Goal: Task Accomplishment & Management: Use online tool/utility

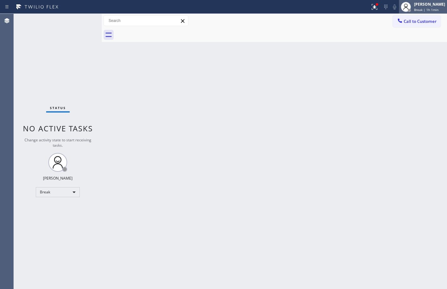
click at [437, 8] on div "Break | 1h 1min" at bounding box center [429, 10] width 31 height 4
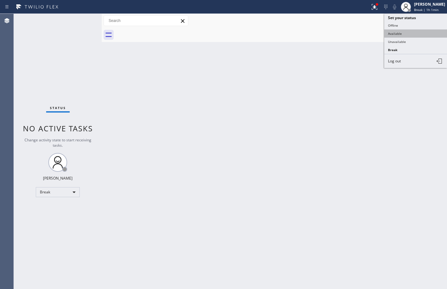
click at [421, 34] on button "Available" at bounding box center [415, 33] width 63 height 8
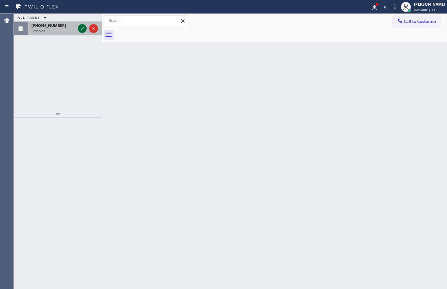
click at [83, 29] on icon at bounding box center [82, 29] width 8 height 8
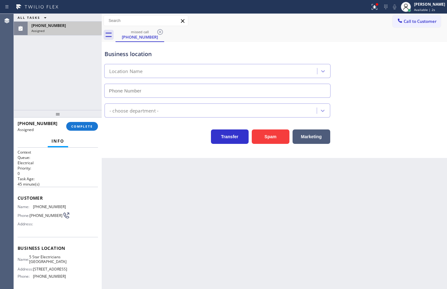
type input "[PHONE_NUMBER]"
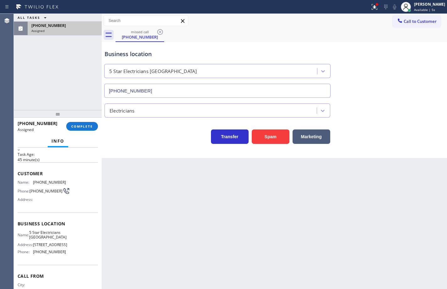
scroll to position [31, 0]
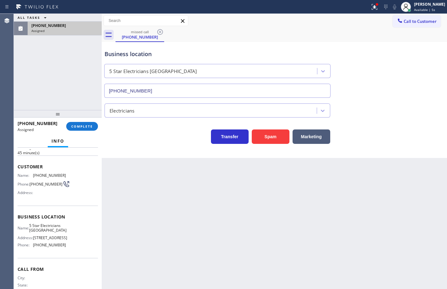
click at [67, 250] on div "Name: 5 Star Electricians [GEOGRAPHIC_DATA] Address: [STREET_ADDRESS] Phone: [P…" at bounding box center [58, 236] width 80 height 27
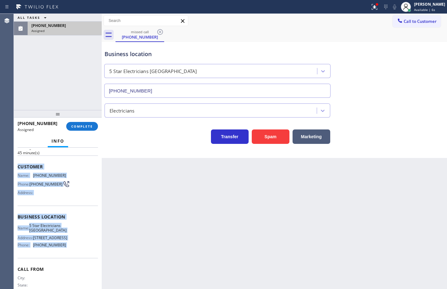
drag, startPoint x: 67, startPoint y: 259, endPoint x: 16, endPoint y: 165, distance: 106.8
click at [16, 165] on div "Context Queue: Electrical Priority: 0 Task Age: [DEMOGRAPHIC_DATA] minute(s) Cu…" at bounding box center [58, 218] width 88 height 141
copy div "Customer Name: [PHONE_NUMBER] Phone: [PHONE_NUMBER] Address: Business location …"
click at [91, 126] on span "COMPLETE" at bounding box center [82, 126] width 22 height 4
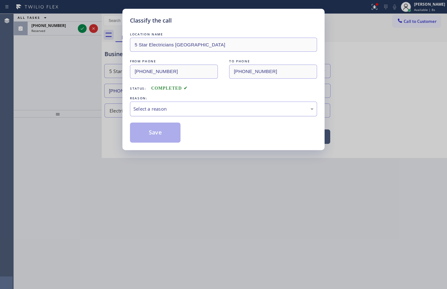
click at [164, 108] on div "Select a reason" at bounding box center [223, 108] width 180 height 7
click at [153, 132] on button "Save" at bounding box center [155, 133] width 50 height 20
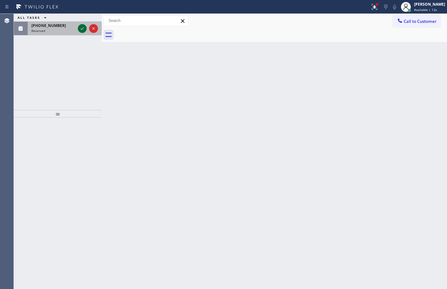
click at [80, 31] on icon at bounding box center [82, 29] width 8 height 8
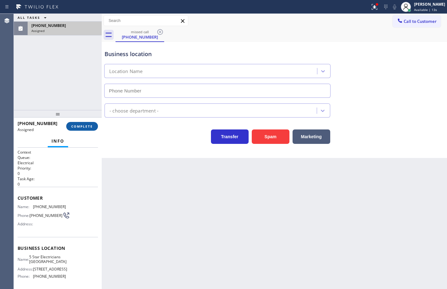
type input "[PHONE_NUMBER]"
click at [91, 127] on span "COMPLETE" at bounding box center [82, 126] width 22 height 4
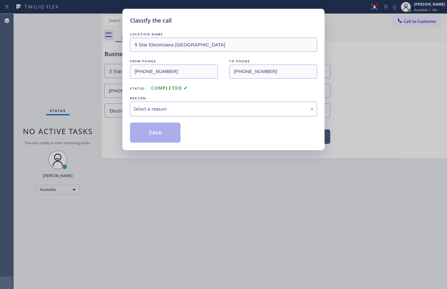
click at [155, 114] on div "Select a reason" at bounding box center [223, 109] width 187 height 15
click at [161, 136] on button "Save" at bounding box center [155, 133] width 50 height 20
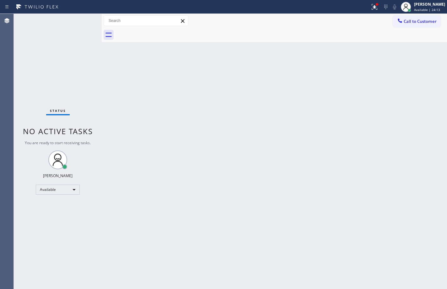
click at [432, 165] on div "Back to Dashboard Change Sender ID Customers Technicians Select a contact Outbo…" at bounding box center [274, 151] width 345 height 275
click at [409, 22] on span "Call to Customer" at bounding box center [419, 22] width 33 height 6
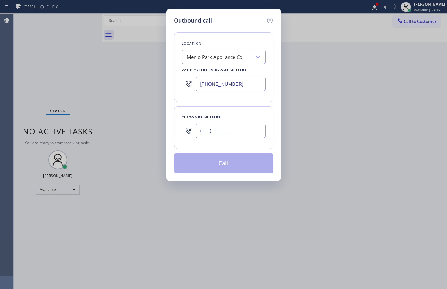
click at [233, 132] on input "(___) ___-____" at bounding box center [230, 131] width 70 height 14
paste input "074) 569-8417"
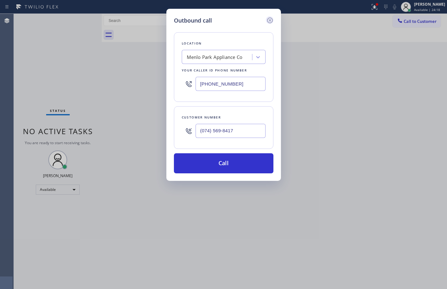
click at [272, 20] on icon at bounding box center [270, 21] width 8 height 8
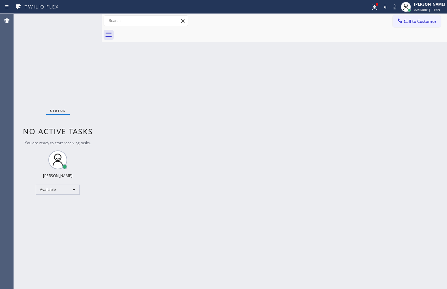
click at [432, 86] on div "Back to Dashboard Change Sender ID Customers Technicians Select a contact Outbo…" at bounding box center [274, 151] width 345 height 275
click at [430, 130] on div "Back to Dashboard Change Sender ID Customers Technicians Select a contact Outbo…" at bounding box center [274, 151] width 345 height 275
click at [426, 94] on div "Back to Dashboard Change Sender ID Customers Technicians Select a contact Outbo…" at bounding box center [274, 151] width 345 height 275
click at [427, 22] on span "Call to Customer" at bounding box center [419, 22] width 33 height 6
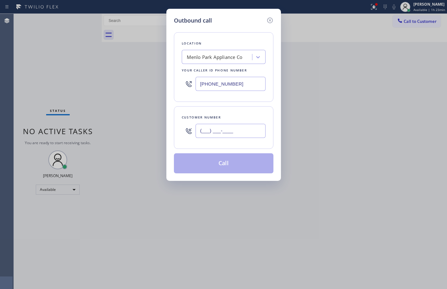
click at [223, 130] on input "(___) ___-____" at bounding box center [230, 131] width 70 height 14
paste input "865) 568-2633"
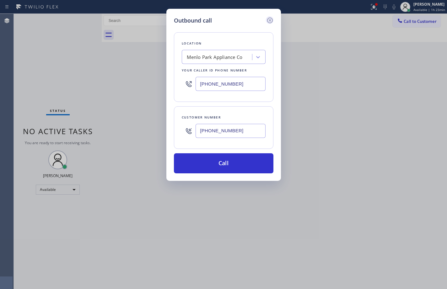
click at [271, 22] on icon at bounding box center [270, 21] width 8 height 8
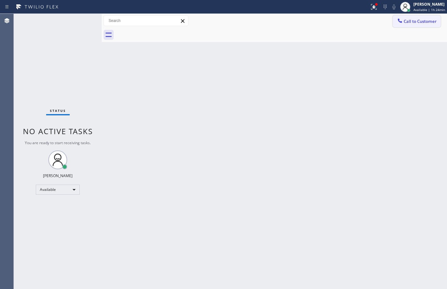
click at [420, 22] on span "Call to Customer" at bounding box center [419, 22] width 33 height 6
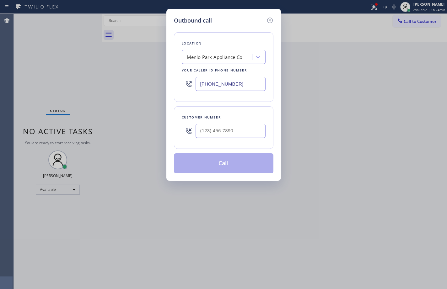
click at [240, 117] on div "Customer number" at bounding box center [224, 117] width 84 height 7
click at [239, 126] on input "(___) ___-____" at bounding box center [230, 131] width 70 height 14
paste input "865) 568-2633"
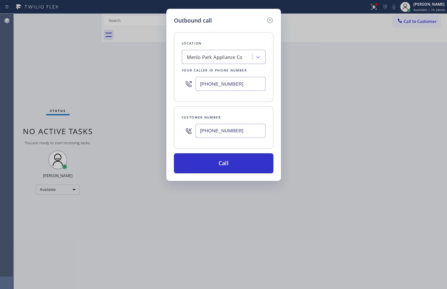
type input "[PHONE_NUMBER]"
click at [272, 21] on icon at bounding box center [270, 21] width 8 height 8
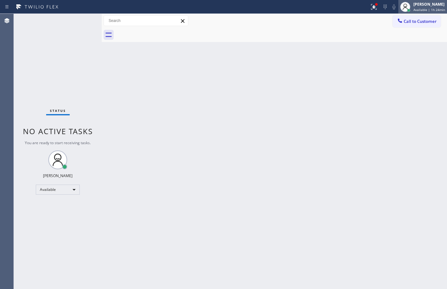
click at [427, 5] on div "[PERSON_NAME]" at bounding box center [429, 4] width 32 height 5
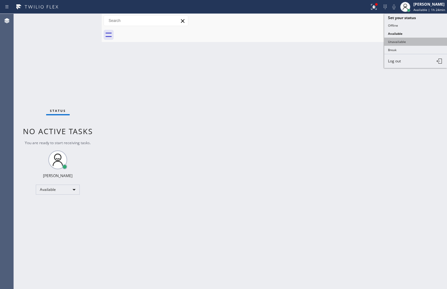
click at [415, 40] on button "Unavailable" at bounding box center [415, 42] width 63 height 8
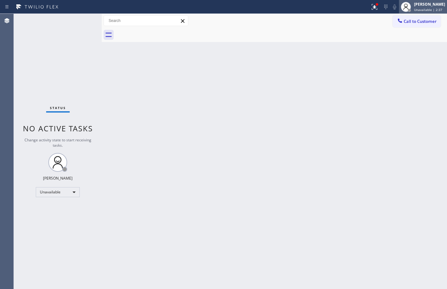
click at [422, 9] on span "Unavailable | 2:37" at bounding box center [428, 10] width 28 height 4
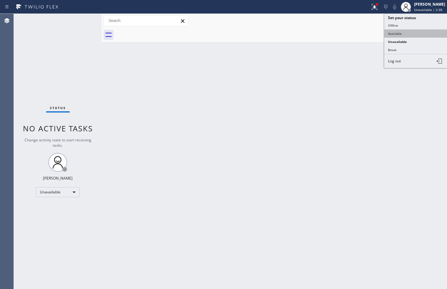
click at [420, 34] on button "Available" at bounding box center [415, 33] width 63 height 8
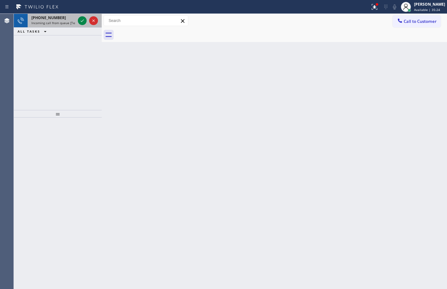
click at [56, 16] on span "[PHONE_NUMBER]" at bounding box center [48, 17] width 34 height 5
click at [81, 20] on icon at bounding box center [82, 21] width 8 height 8
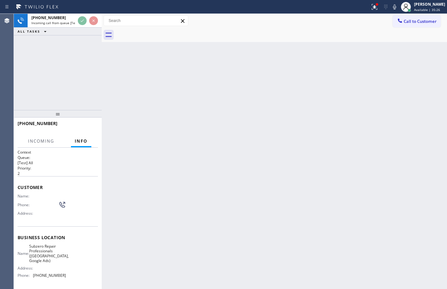
scroll to position [54, 0]
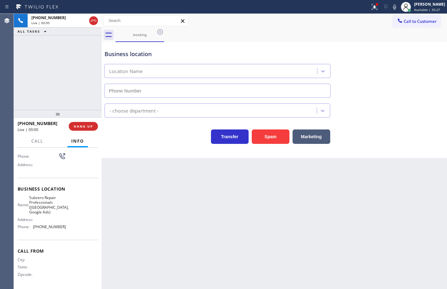
type input "[PHONE_NUMBER]"
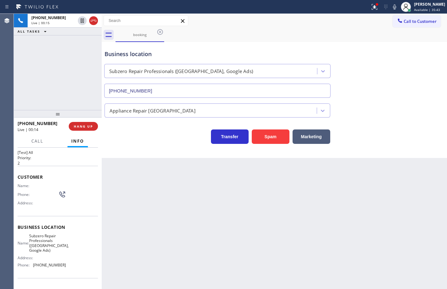
scroll to position [0, 0]
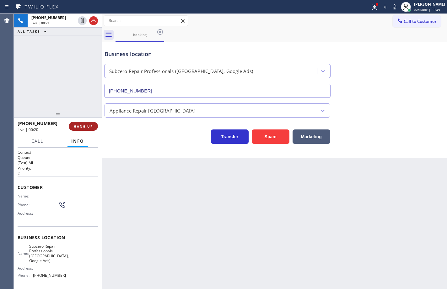
click at [94, 127] on button "HANG UP" at bounding box center [83, 126] width 29 height 9
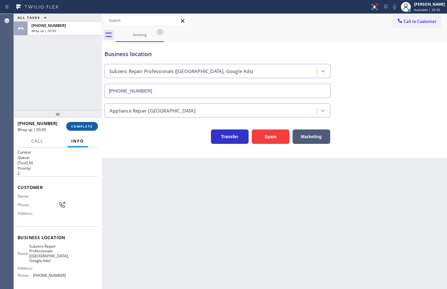
click at [94, 127] on button "COMPLETE" at bounding box center [82, 126] width 32 height 9
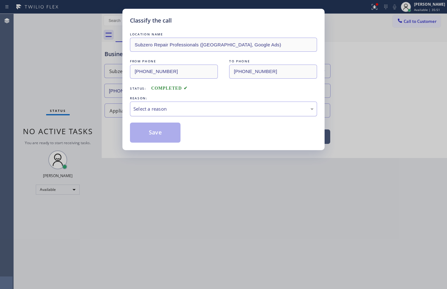
click at [152, 102] on div "Select a reason" at bounding box center [223, 109] width 187 height 15
click at [166, 138] on button "Save" at bounding box center [155, 133] width 50 height 20
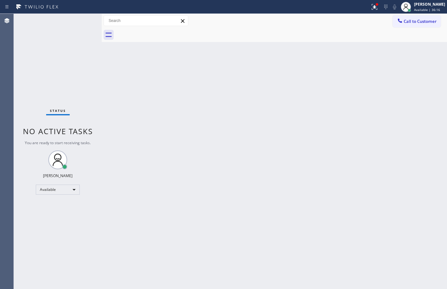
click at [84, 21] on div "Status No active tasks You are ready to start receiving tasks. [PERSON_NAME] Av…" at bounding box center [58, 151] width 88 height 275
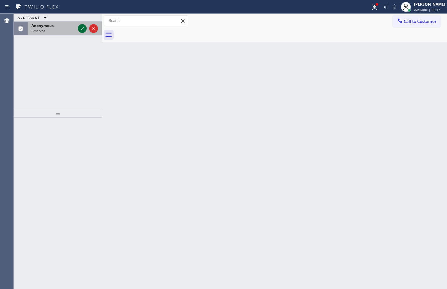
click at [82, 29] on icon at bounding box center [82, 28] width 3 height 3
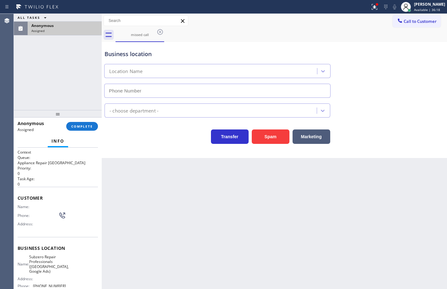
type input "[PHONE_NUMBER]"
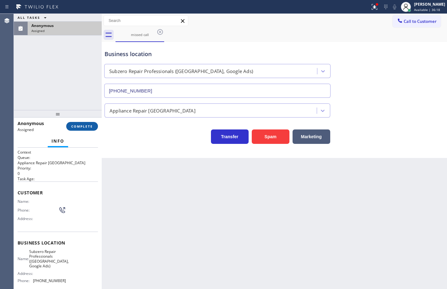
click at [84, 126] on span "COMPLETE" at bounding box center [82, 126] width 22 height 4
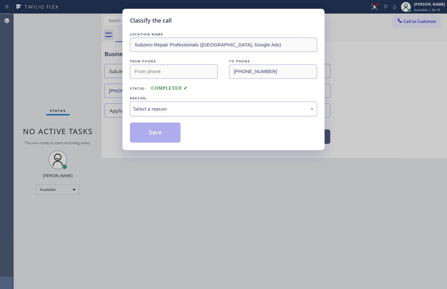
click at [192, 116] on div "Select a reason" at bounding box center [223, 109] width 187 height 15
click at [162, 132] on button "Save" at bounding box center [155, 133] width 50 height 20
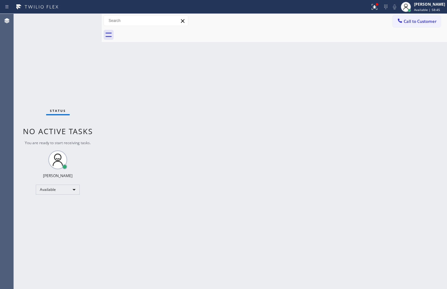
click at [430, 77] on div "Back to Dashboard Change Sender ID Customers Technicians Select a contact Outbo…" at bounding box center [274, 151] width 345 height 275
click at [291, 172] on div "Back to Dashboard Change Sender ID Customers Technicians Select a contact Outbo…" at bounding box center [274, 151] width 345 height 275
click at [423, 169] on div "Back to Dashboard Change Sender ID Customers Technicians Select a contact Outbo…" at bounding box center [274, 151] width 345 height 275
click at [428, 114] on div "Back to Dashboard Change Sender ID Customers Technicians Select a contact Outbo…" at bounding box center [274, 151] width 345 height 275
drag, startPoint x: 430, startPoint y: 69, endPoint x: 439, endPoint y: 63, distance: 10.6
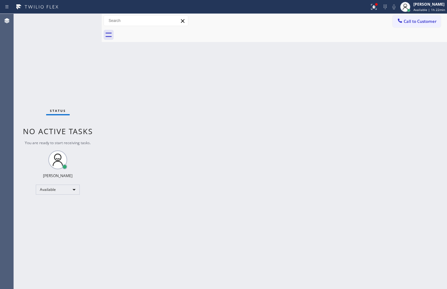
click at [430, 69] on div "Back to Dashboard Change Sender ID Customers Technicians Select a contact Outbo…" at bounding box center [274, 151] width 345 height 275
click at [427, 11] on span "Available | 1h 31min" at bounding box center [429, 10] width 32 height 4
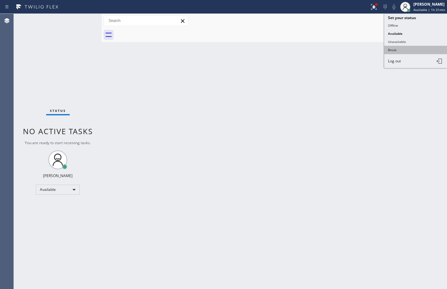
click at [421, 51] on button "Break" at bounding box center [415, 50] width 63 height 8
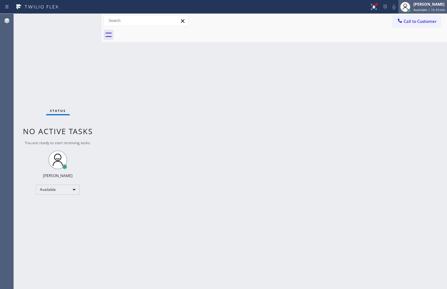
click at [431, 6] on div "[PERSON_NAME]" at bounding box center [429, 4] width 32 height 5
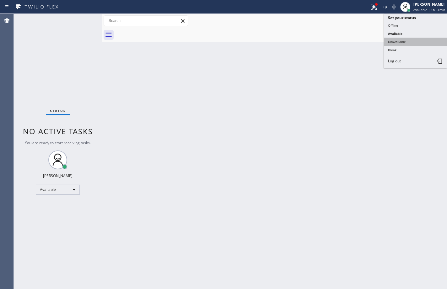
click at [417, 39] on button "Unavailable" at bounding box center [415, 42] width 63 height 8
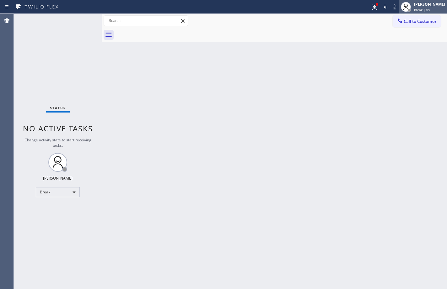
click at [426, 10] on div "Break | 0s" at bounding box center [429, 10] width 31 height 4
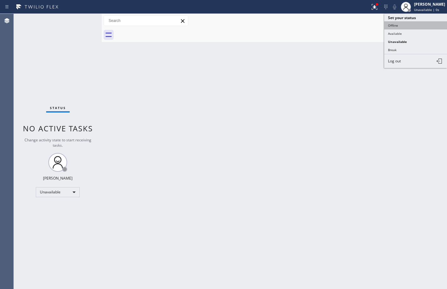
click at [415, 24] on button "Offline" at bounding box center [415, 25] width 63 height 8
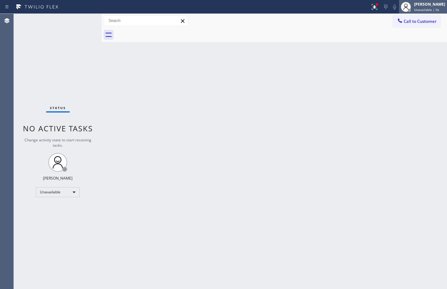
click at [424, 9] on span "Unavailable | 0s" at bounding box center [426, 10] width 25 height 4
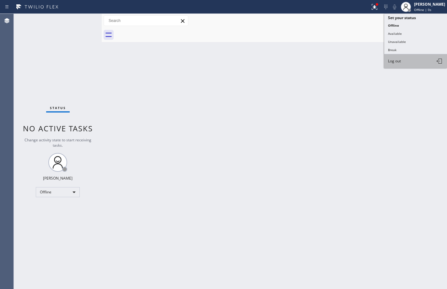
click at [415, 57] on button "Log out" at bounding box center [415, 61] width 63 height 14
